Goal: Information Seeking & Learning: Learn about a topic

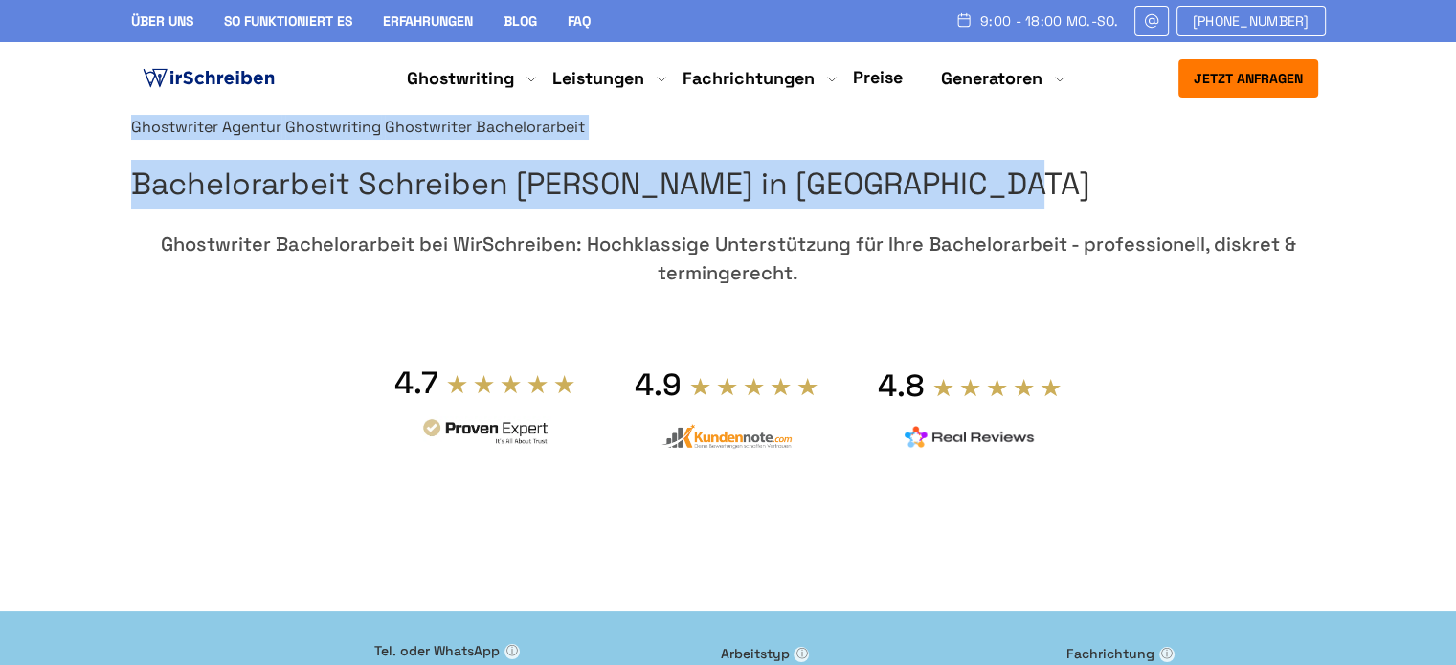
drag, startPoint x: 1145, startPoint y: 279, endPoint x: 760, endPoint y: 233, distance: 387.5
click at [760, 233] on div "Ghostwriter Agentur Ghostwriting Ghostwriter Bachelorarbeit Bachelorarbeit Schr…" at bounding box center [728, 354] width 1225 height 478
click at [770, 209] on h1 "Bachelorarbeit Schreiben [PERSON_NAME] in [GEOGRAPHIC_DATA]" at bounding box center [728, 184] width 1195 height 49
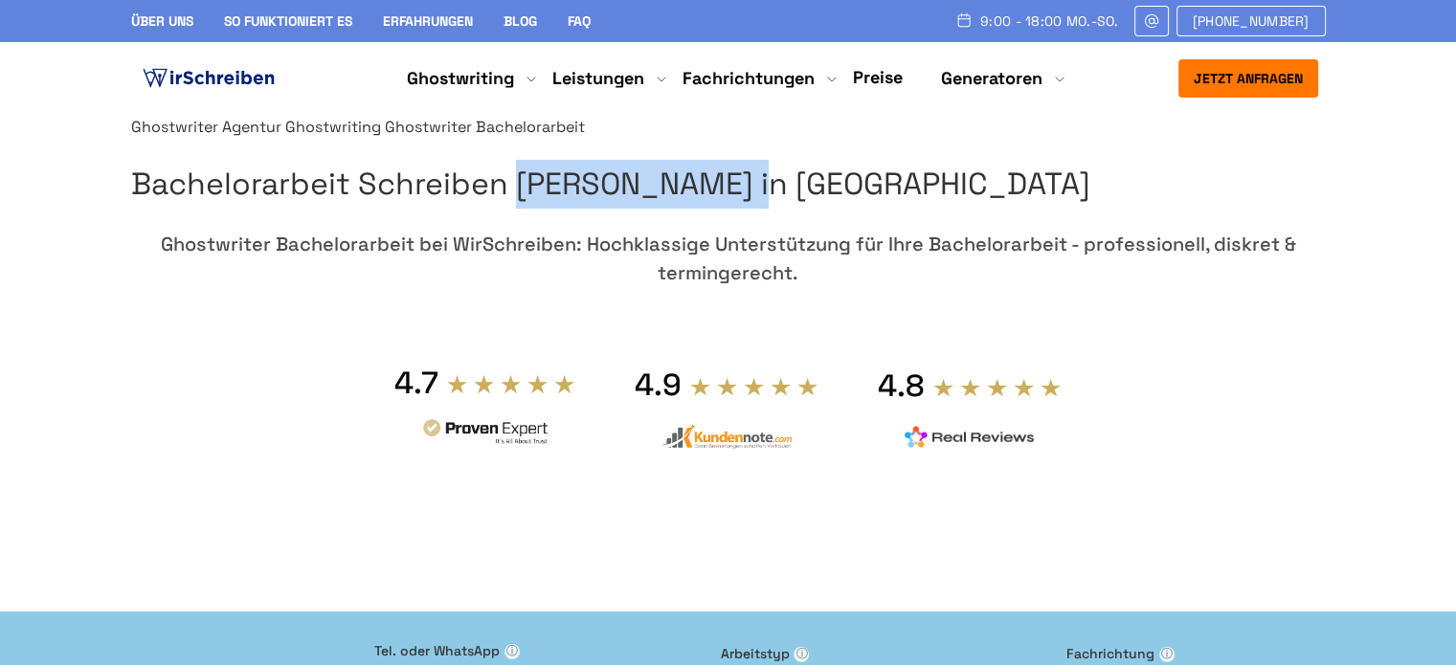
click at [770, 209] on h1 "Bachelorarbeit Schreiben [PERSON_NAME] in [GEOGRAPHIC_DATA]" at bounding box center [728, 184] width 1195 height 49
click at [765, 209] on h1 "Bachelorarbeit Schreiben [PERSON_NAME] in [GEOGRAPHIC_DATA]" at bounding box center [728, 184] width 1195 height 49
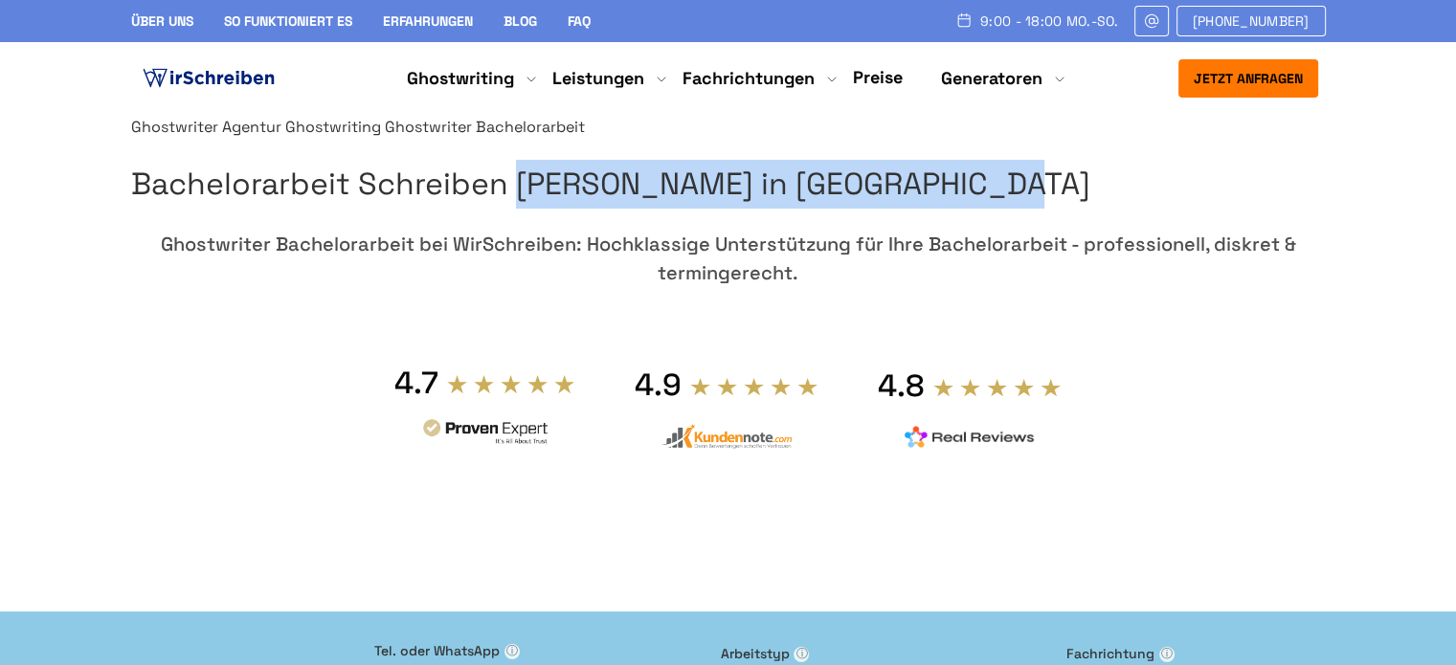
drag, startPoint x: 767, startPoint y: 226, endPoint x: 1140, endPoint y: 286, distance: 378.1
click at [1140, 209] on h1 "Bachelorarbeit Schreiben [PERSON_NAME] in [GEOGRAPHIC_DATA]" at bounding box center [728, 184] width 1195 height 49
copy h1 "Bachelorarbeit Schreiben [PERSON_NAME]"
